Goal: Information Seeking & Learning: Learn about a topic

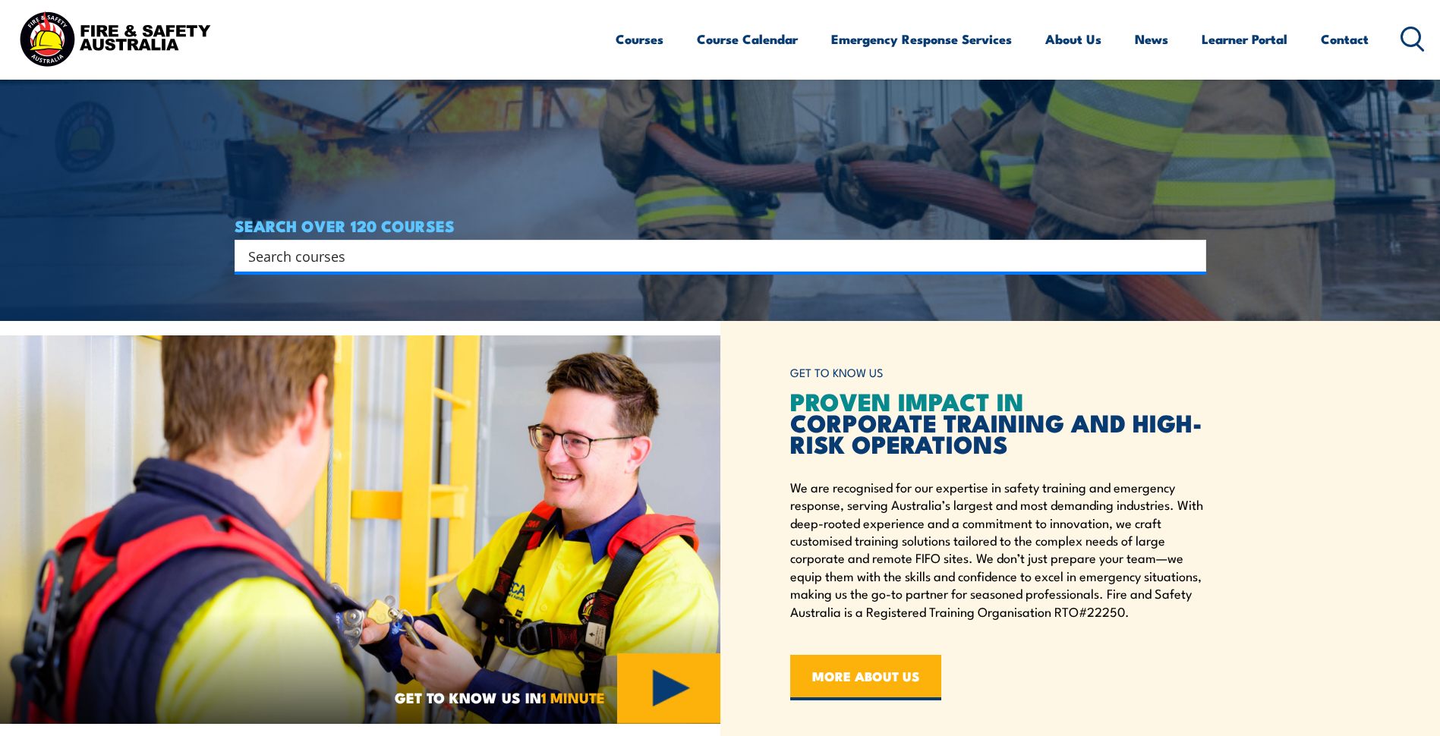
scroll to position [378, 0]
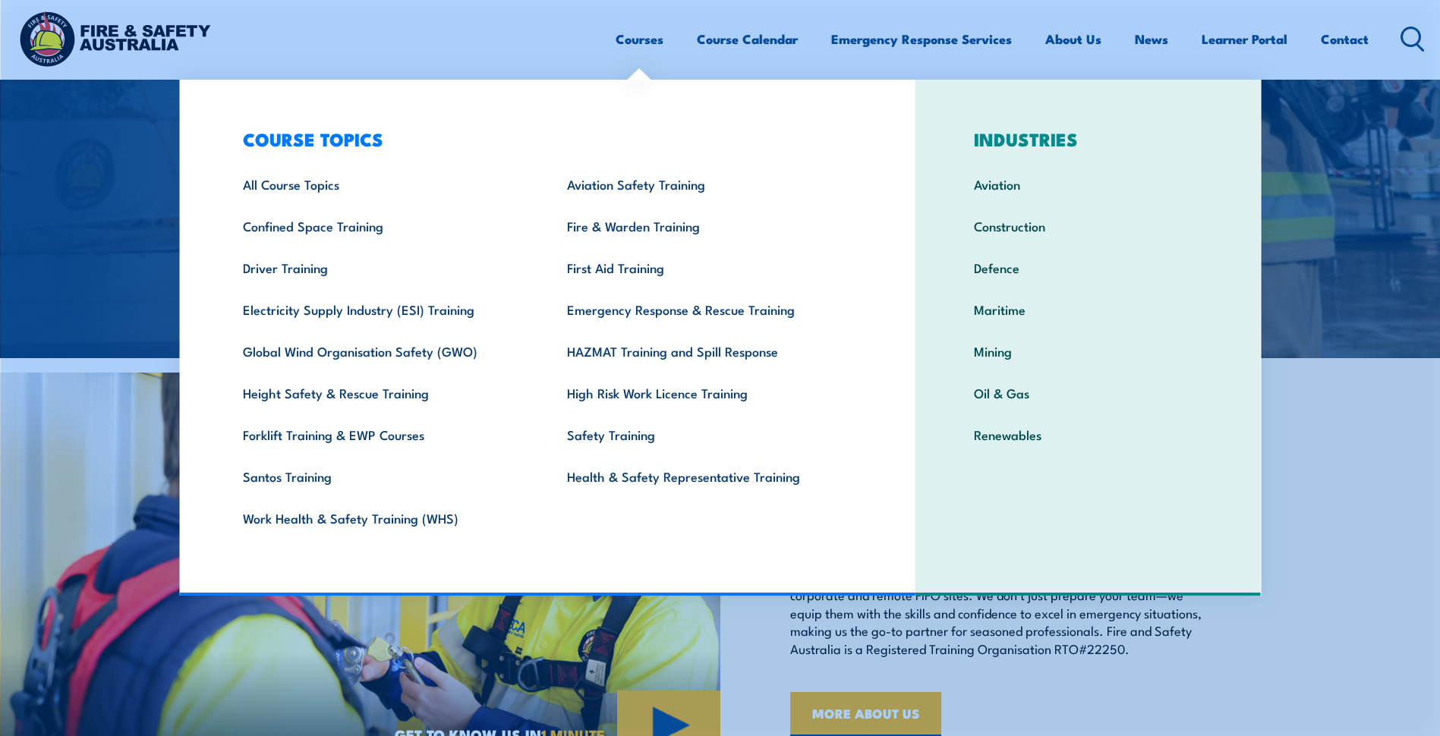
click at [635, 28] on link "Courses" at bounding box center [640, 39] width 48 height 40
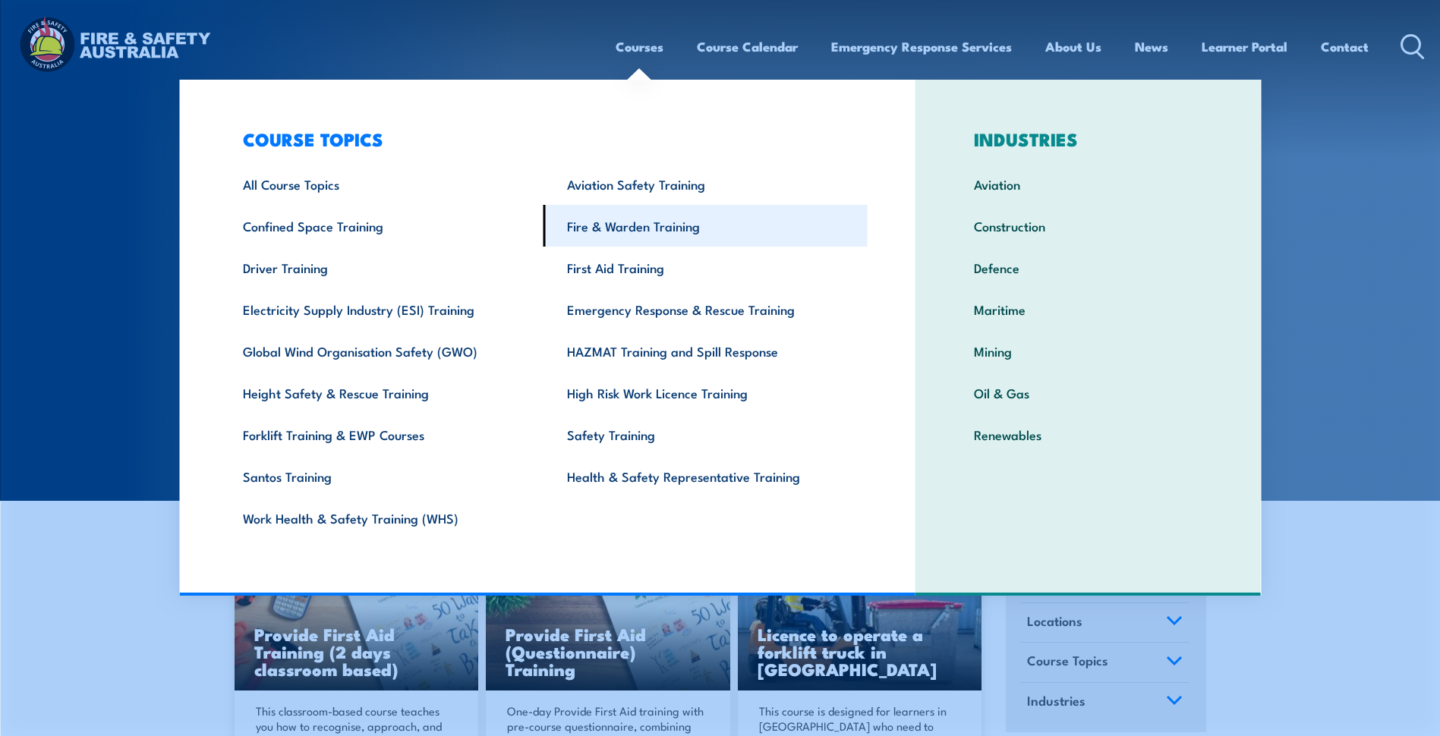
click at [688, 217] on link "Fire & Warden Training" at bounding box center [705, 226] width 324 height 42
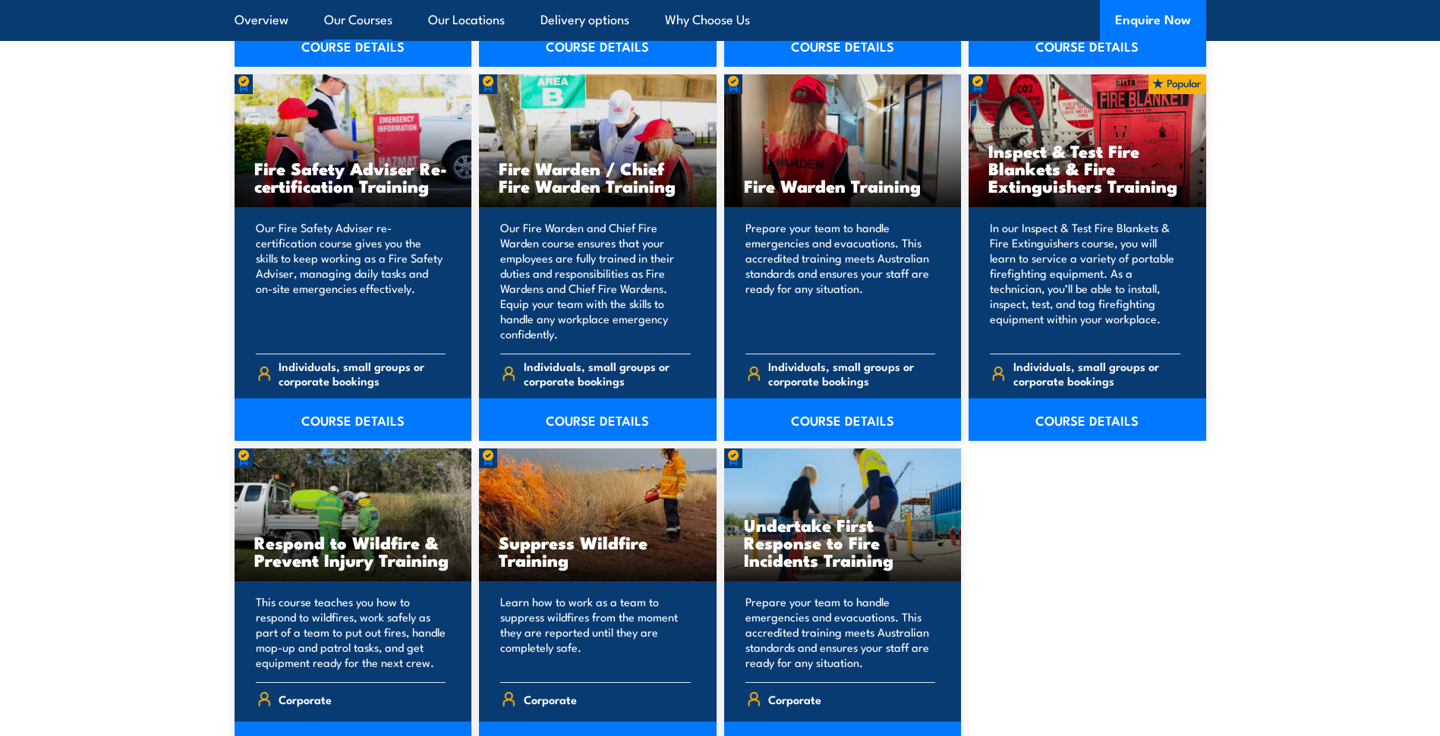
scroll to position [2049, 0]
